Goal: Book appointment/travel/reservation

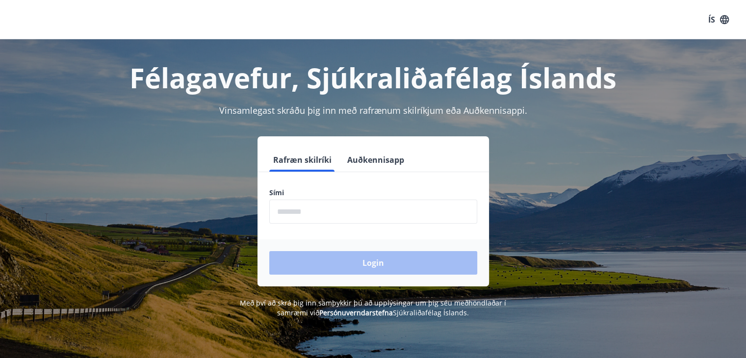
click at [314, 214] on input "phone" at bounding box center [373, 212] width 208 height 24
type input "********"
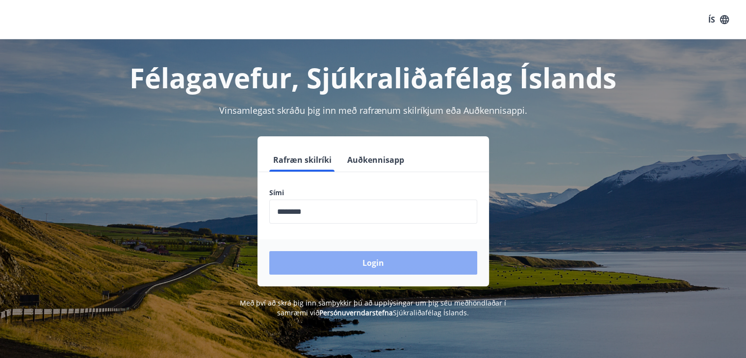
click at [379, 261] on button "Login" at bounding box center [373, 263] width 208 height 24
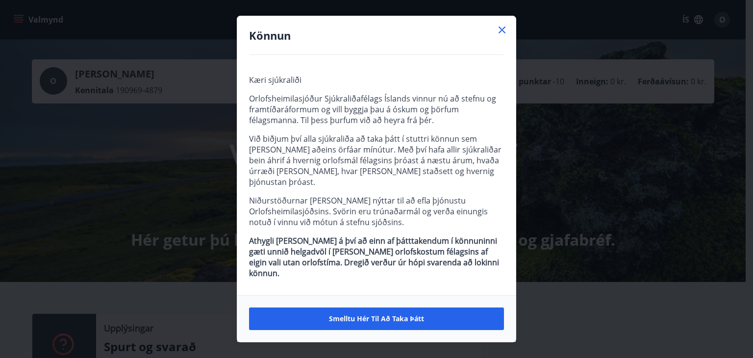
click at [501, 36] on icon at bounding box center [502, 30] width 12 height 12
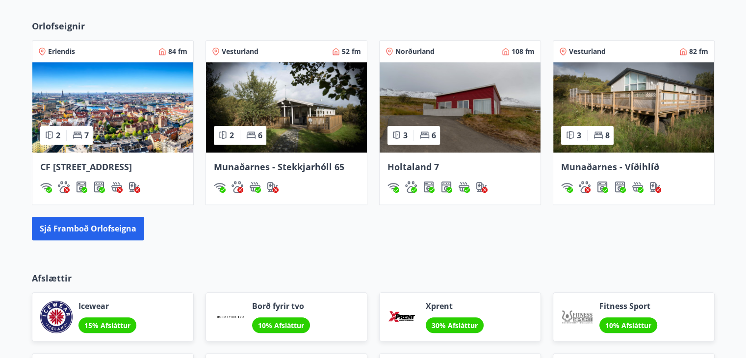
scroll to position [589, 0]
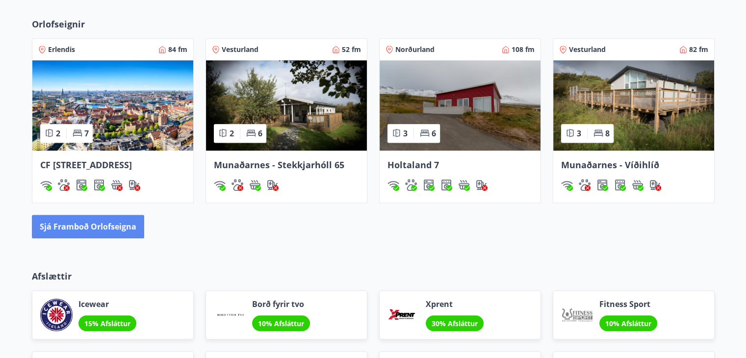
click at [110, 238] on button "Sjá framboð orlofseigna" at bounding box center [88, 227] width 112 height 24
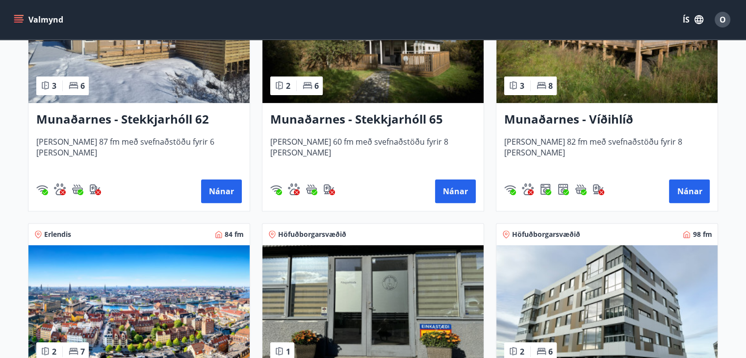
scroll to position [334, 0]
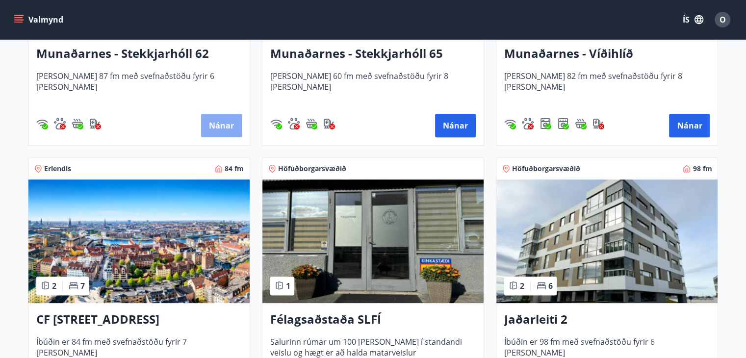
click at [216, 123] on button "Nánar" at bounding box center [221, 126] width 41 height 24
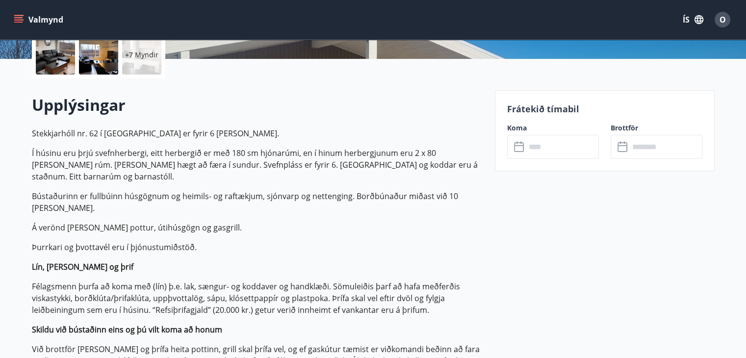
scroll to position [255, 0]
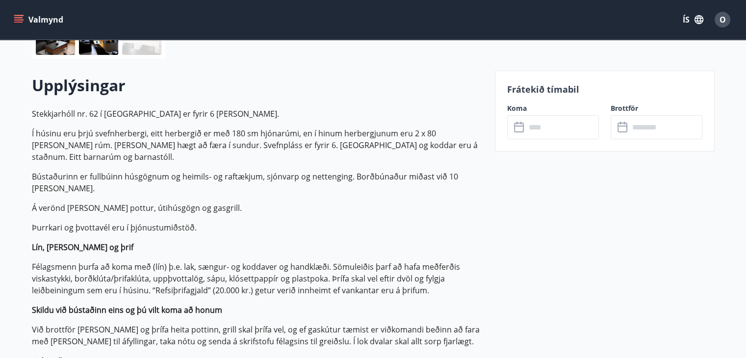
click at [545, 131] on input "text" at bounding box center [562, 127] width 73 height 24
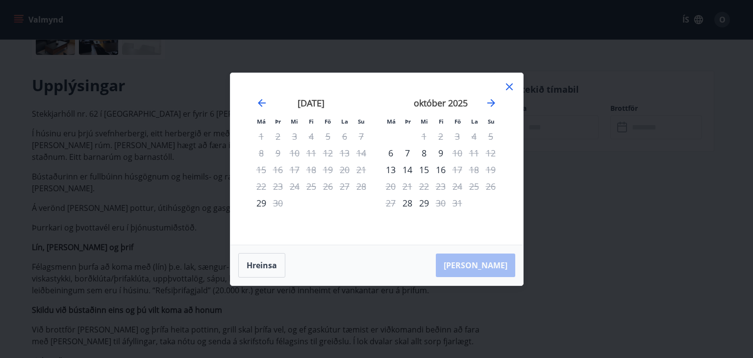
click at [510, 88] on icon at bounding box center [509, 86] width 7 height 7
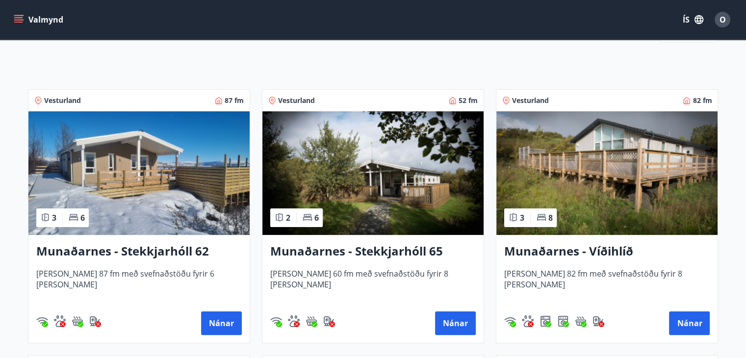
scroll to position [137, 0]
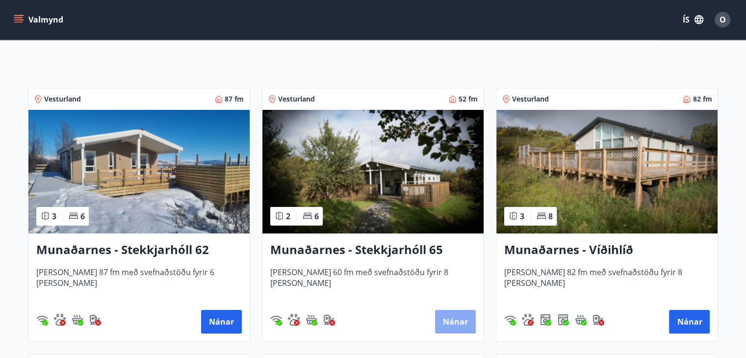
click at [459, 320] on button "Nánar" at bounding box center [455, 322] width 41 height 24
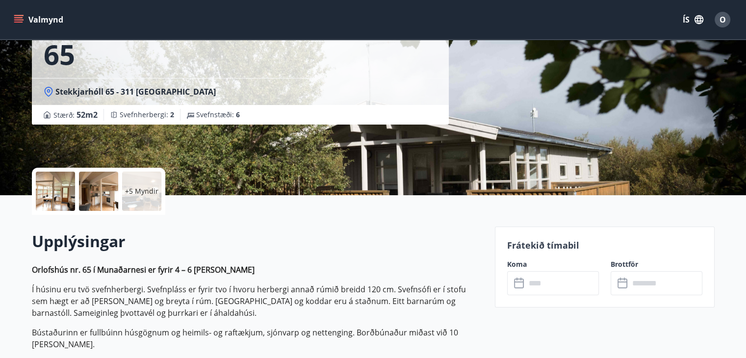
scroll to position [118, 0]
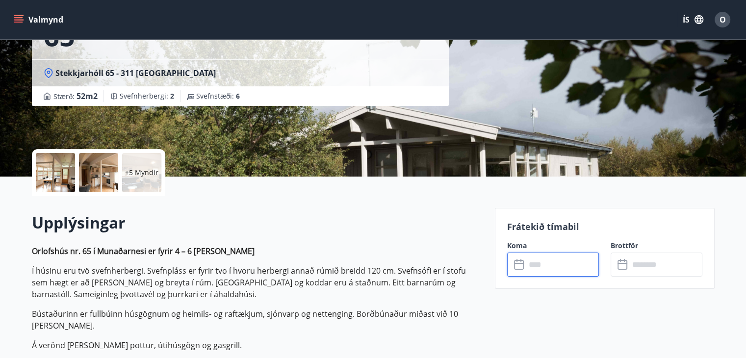
click at [532, 267] on input "text" at bounding box center [562, 265] width 73 height 24
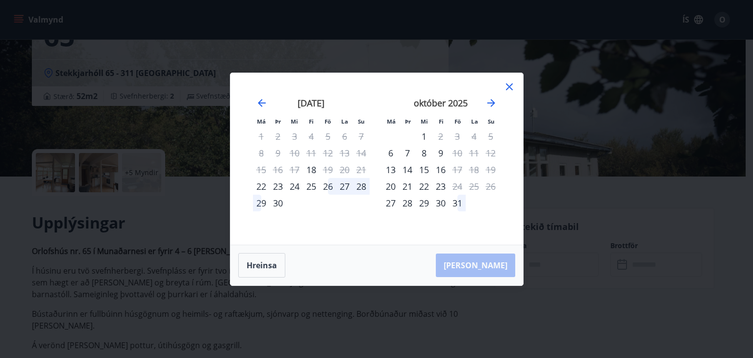
click at [313, 188] on div "25" at bounding box center [311, 186] width 17 height 17
click at [358, 188] on div "28" at bounding box center [361, 186] width 17 height 17
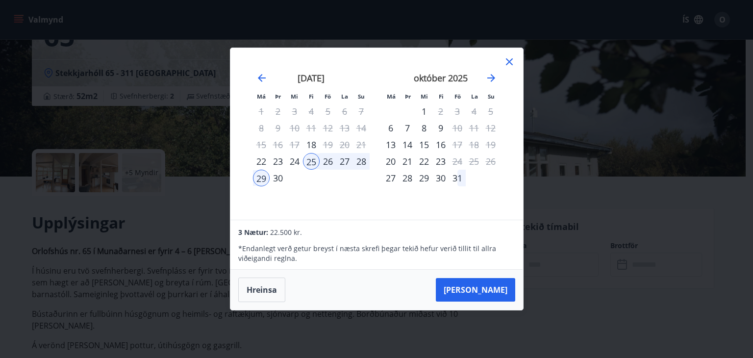
click at [330, 159] on div "26" at bounding box center [328, 161] width 17 height 17
click at [309, 161] on div "25" at bounding box center [311, 161] width 17 height 17
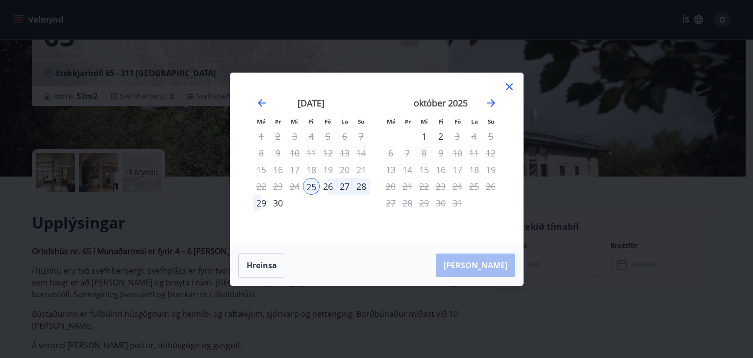
click at [361, 187] on div "28" at bounding box center [361, 186] width 17 height 17
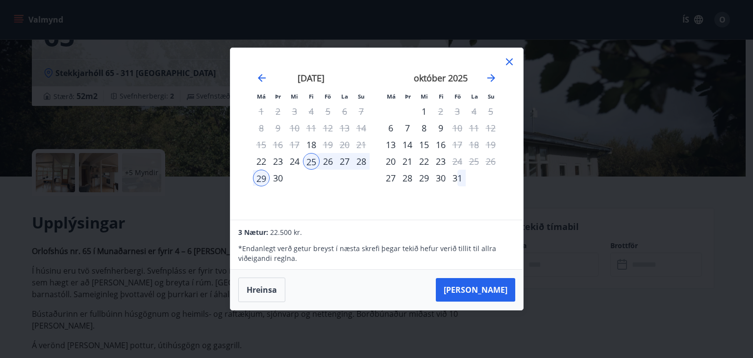
click at [326, 159] on div "26" at bounding box center [328, 161] width 17 height 17
click at [361, 161] on div "28" at bounding box center [361, 161] width 17 height 17
click at [363, 159] on div "28" at bounding box center [361, 161] width 17 height 17
click at [510, 62] on icon at bounding box center [510, 62] width 12 height 12
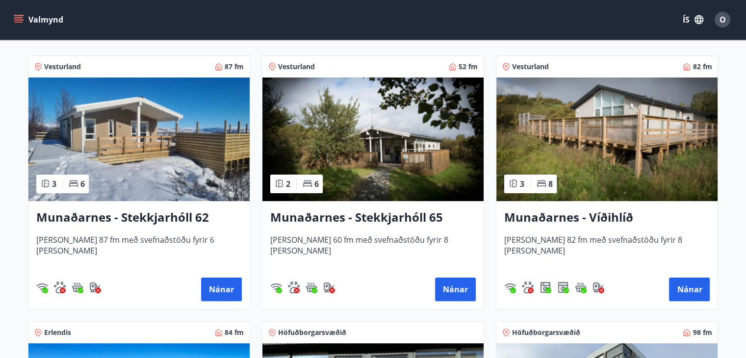
scroll to position [176, 0]
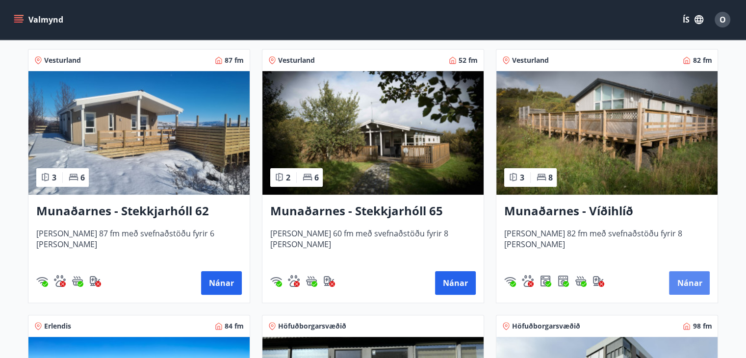
click at [688, 284] on button "Nánar" at bounding box center [689, 283] width 41 height 24
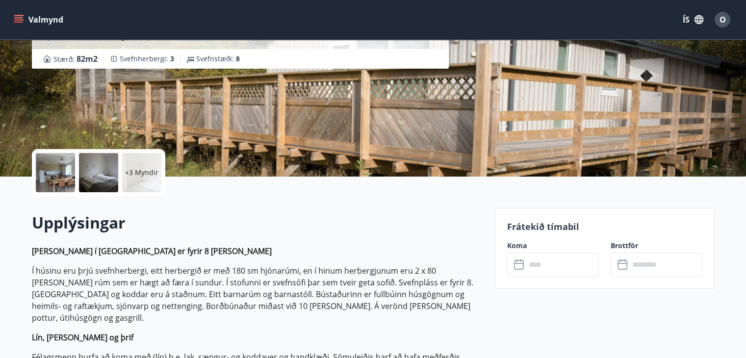
scroll to position [137, 0]
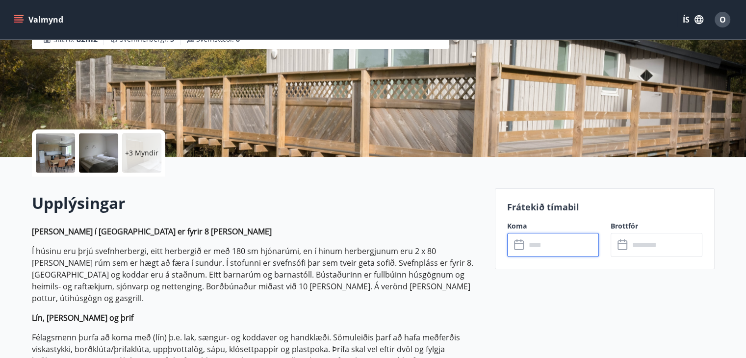
click at [540, 246] on input "text" at bounding box center [562, 245] width 73 height 24
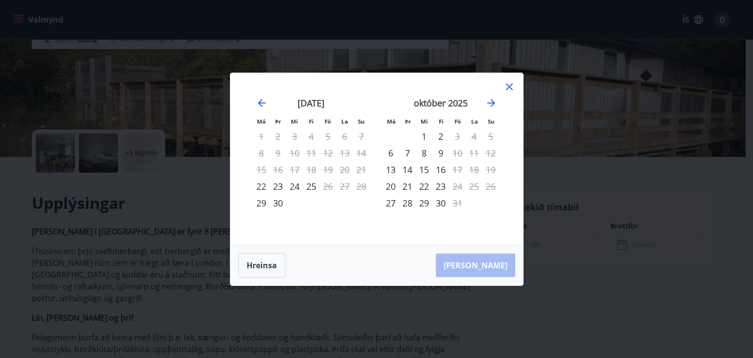
click at [509, 85] on icon at bounding box center [510, 87] width 12 height 12
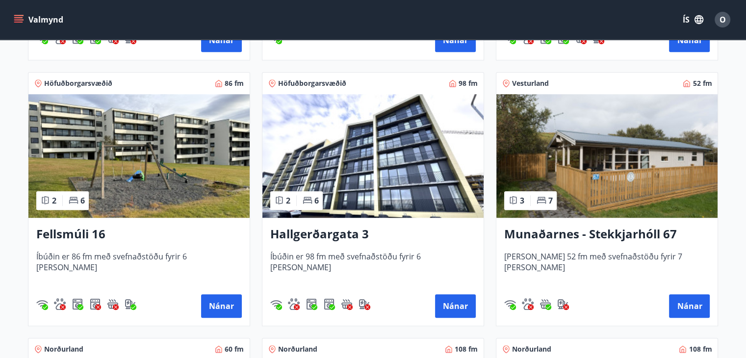
scroll to position [687, 0]
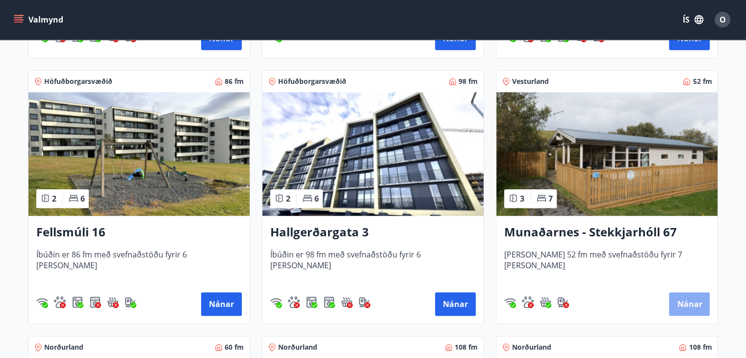
click at [691, 307] on button "Nánar" at bounding box center [689, 304] width 41 height 24
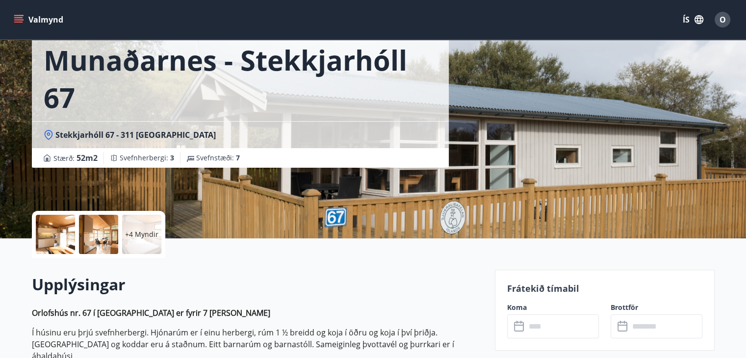
scroll to position [177, 0]
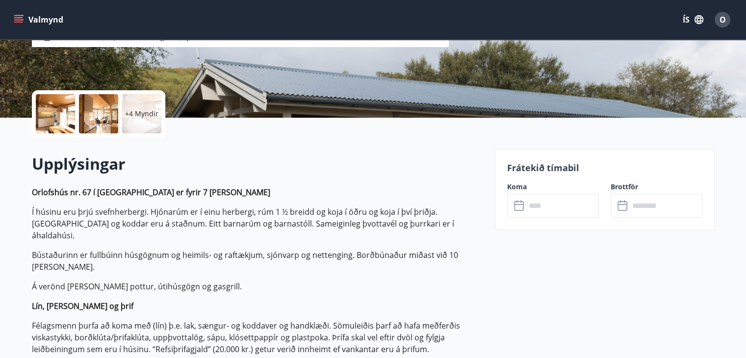
click at [547, 207] on input "text" at bounding box center [562, 206] width 73 height 24
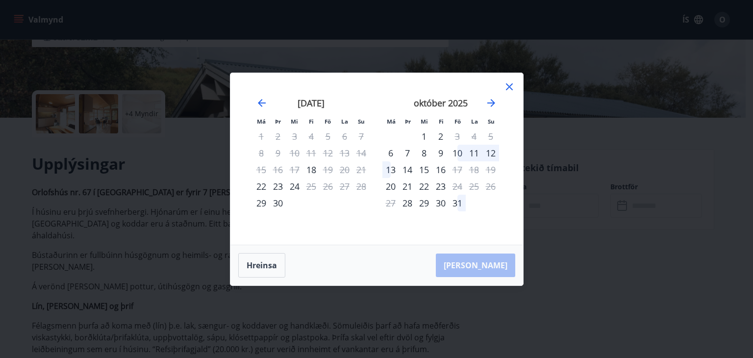
click at [509, 87] on icon at bounding box center [509, 86] width 7 height 7
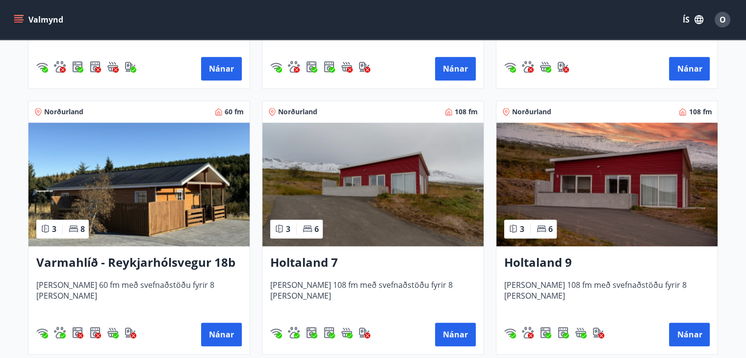
scroll to position [942, 0]
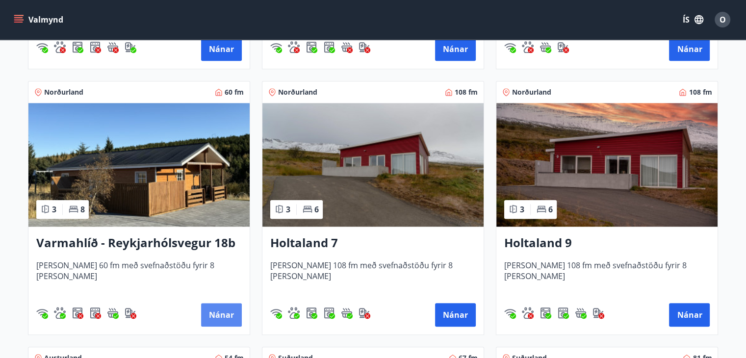
click at [214, 312] on button "Nánar" at bounding box center [221, 315] width 41 height 24
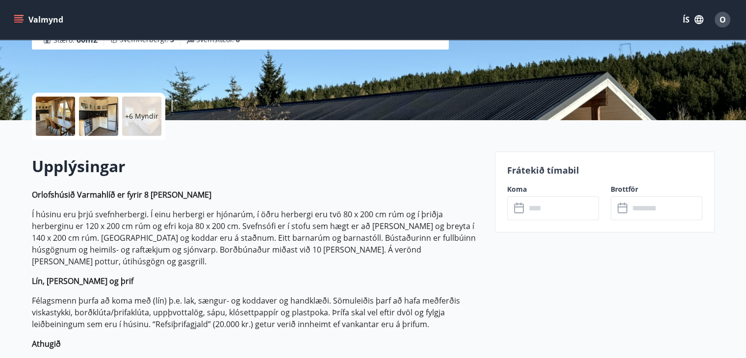
scroll to position [216, 0]
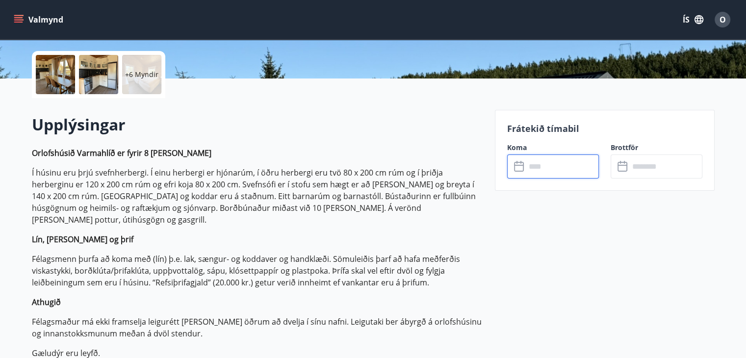
click at [543, 165] on input "text" at bounding box center [562, 167] width 73 height 24
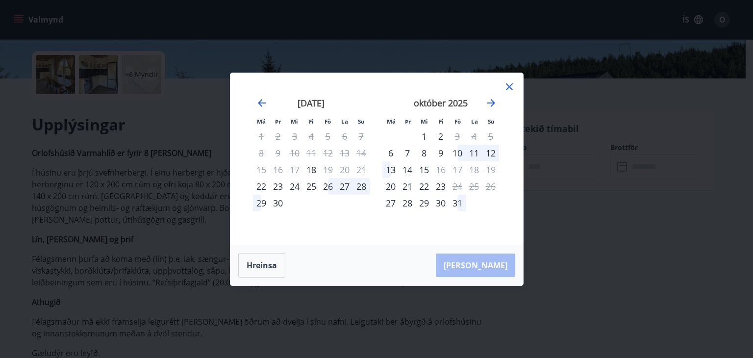
click at [329, 186] on div "26" at bounding box center [328, 186] width 17 height 17
click at [264, 203] on div "29" at bounding box center [261, 203] width 17 height 17
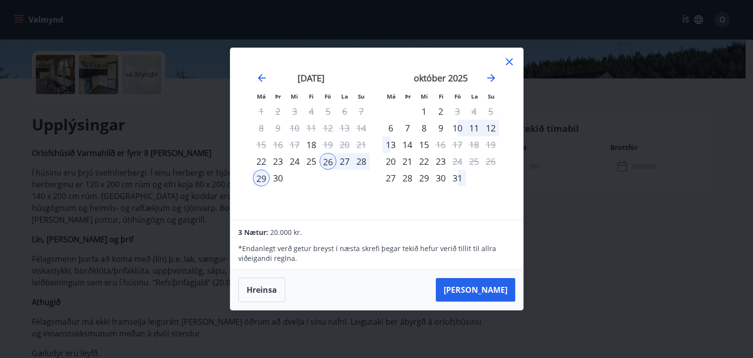
click at [506, 62] on icon at bounding box center [510, 62] width 12 height 12
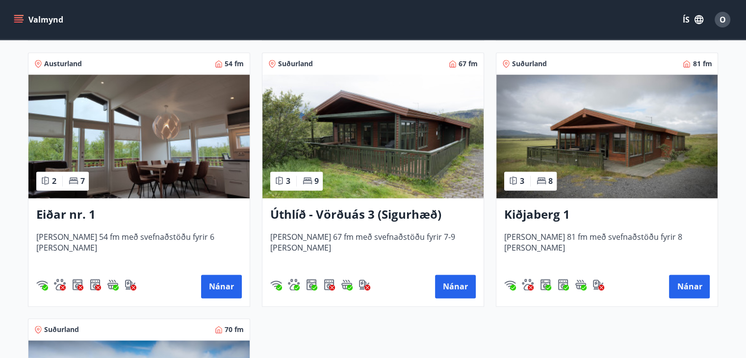
scroll to position [1256, 0]
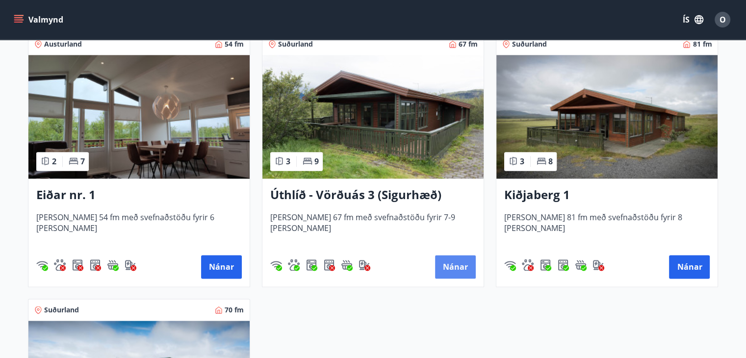
click at [453, 260] on button "Nánar" at bounding box center [455, 267] width 41 height 24
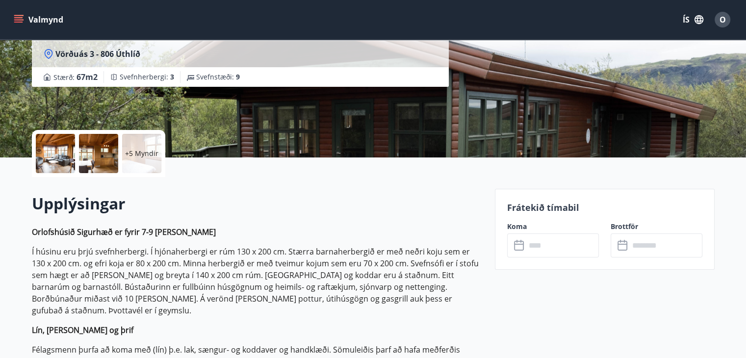
scroll to position [137, 0]
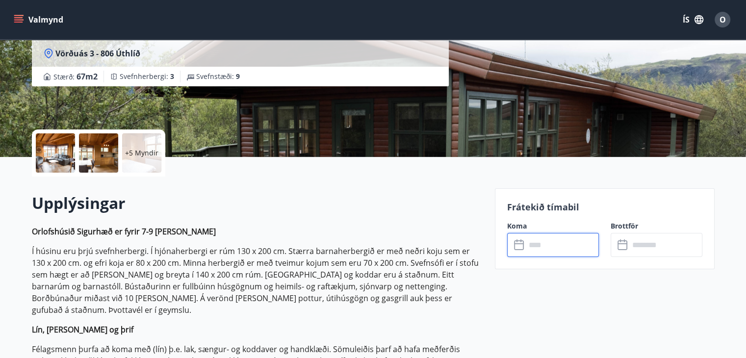
click at [560, 244] on input "text" at bounding box center [562, 245] width 73 height 24
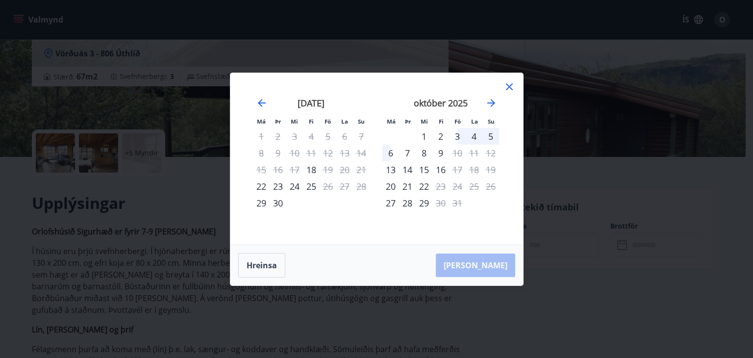
click at [509, 85] on icon at bounding box center [510, 87] width 12 height 12
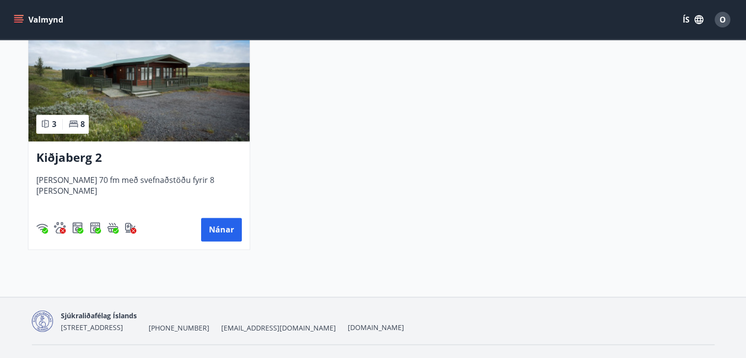
scroll to position [1570, 0]
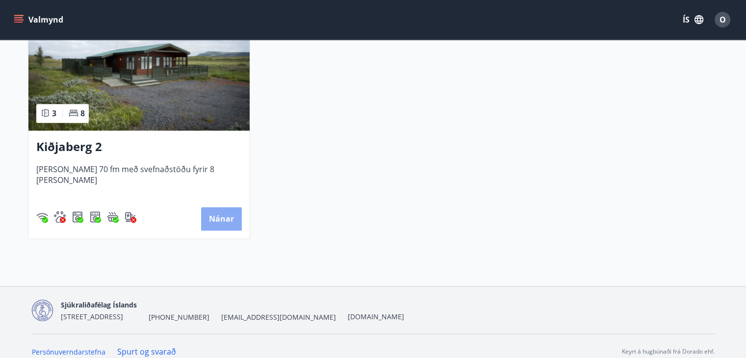
click at [219, 218] on button "Nánar" at bounding box center [221, 219] width 41 height 24
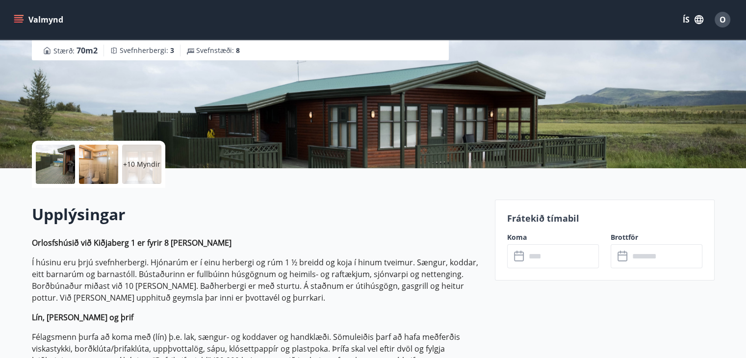
scroll to position [137, 0]
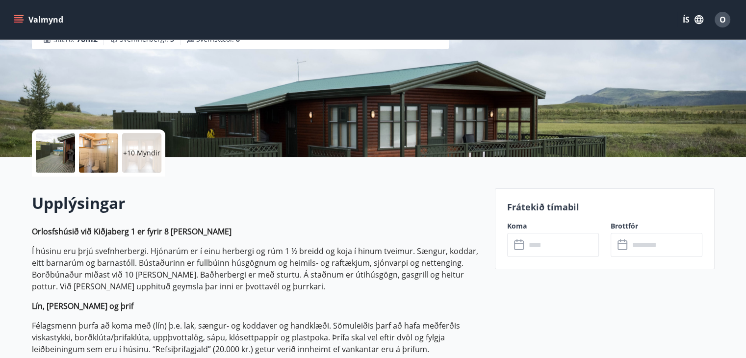
click at [542, 243] on input "text" at bounding box center [562, 245] width 73 height 24
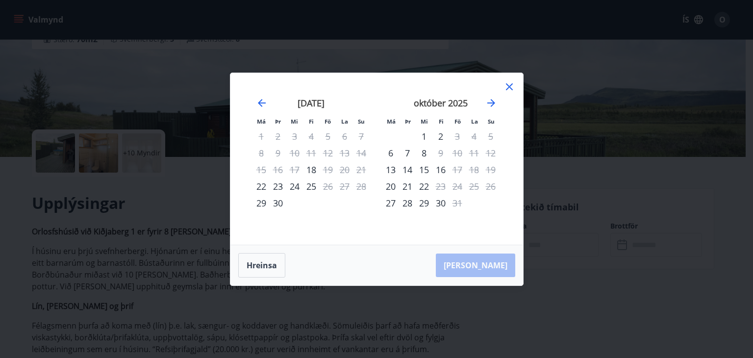
click at [504, 86] on icon at bounding box center [510, 87] width 12 height 12
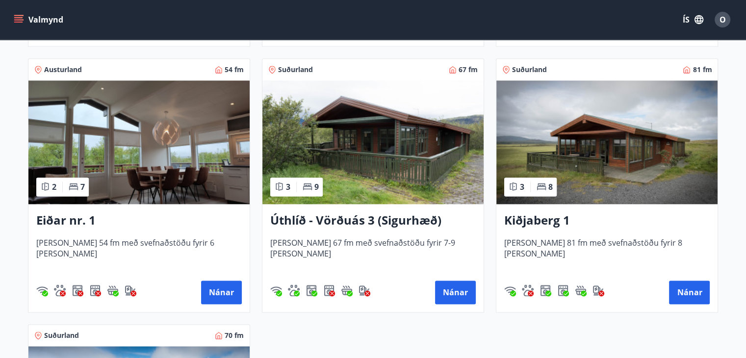
scroll to position [1236, 0]
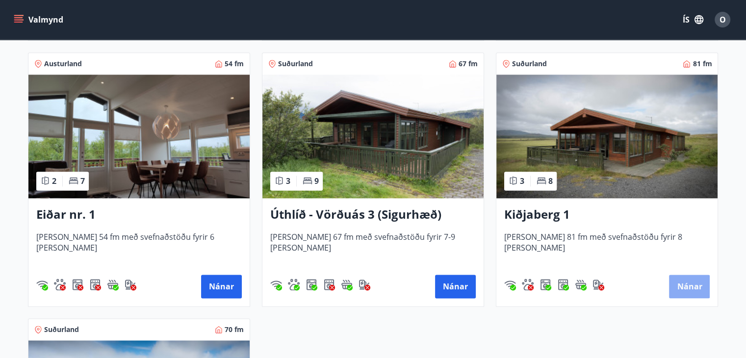
click at [697, 294] on button "Nánar" at bounding box center [689, 287] width 41 height 24
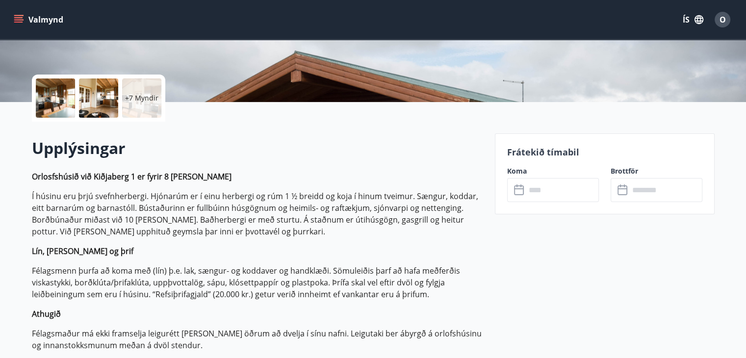
scroll to position [196, 0]
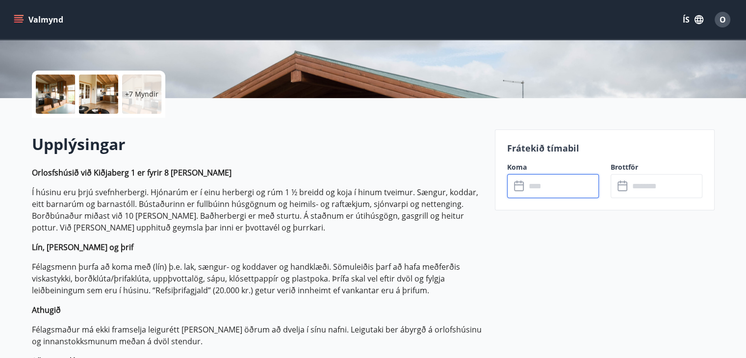
click at [553, 187] on input "text" at bounding box center [562, 186] width 73 height 24
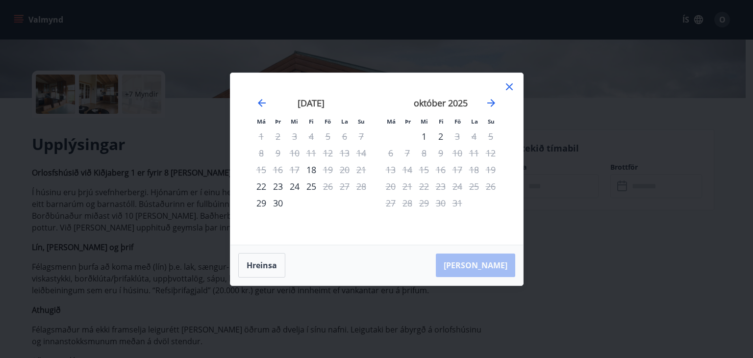
click at [509, 88] on icon at bounding box center [510, 87] width 12 height 12
